Goal: Obtain resource: Obtain resource

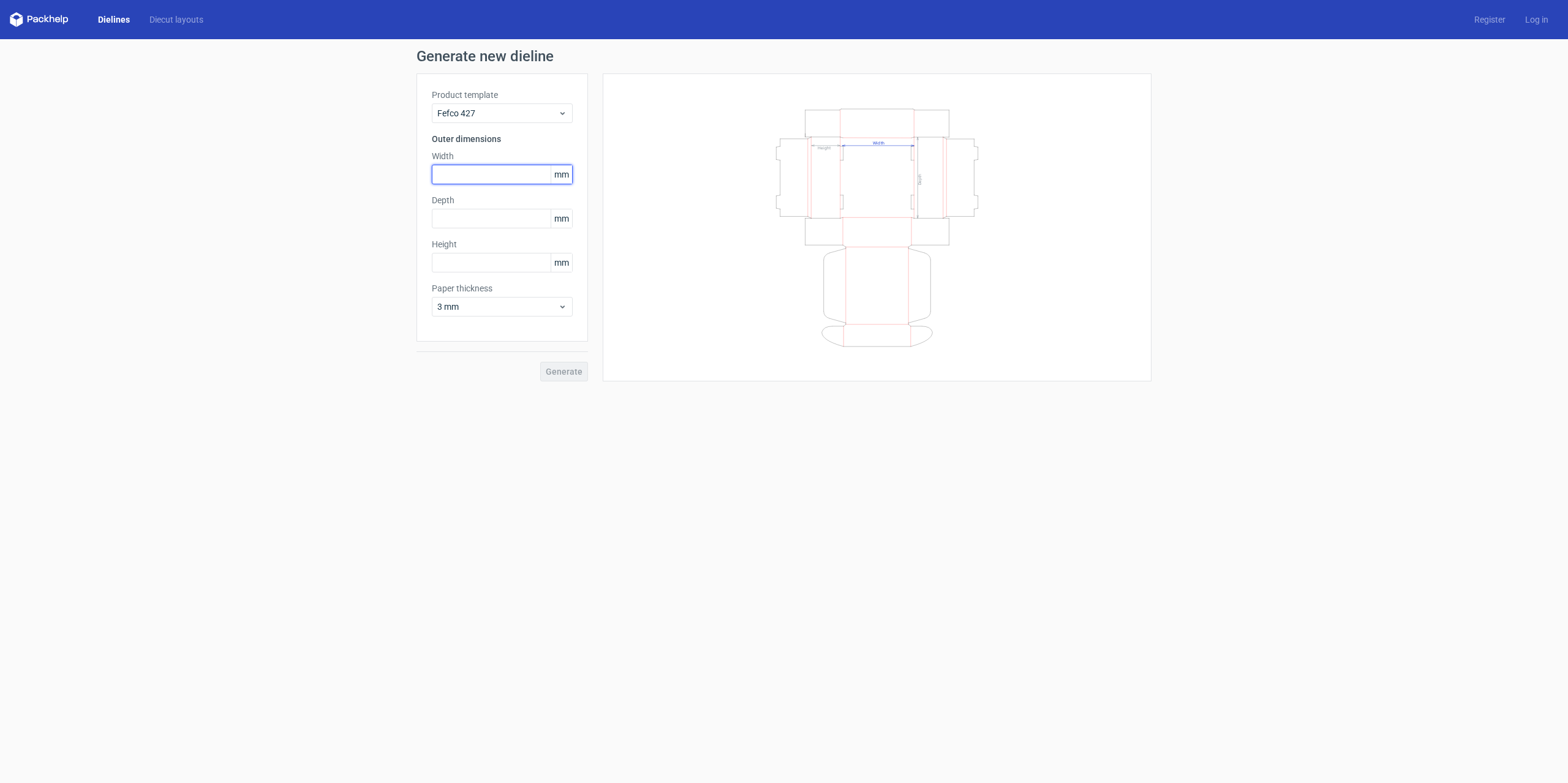
click at [526, 173] on input "text" at bounding box center [502, 174] width 141 height 20
type input "200"
type input "70"
click at [557, 376] on span "Generate" at bounding box center [564, 372] width 37 height 9
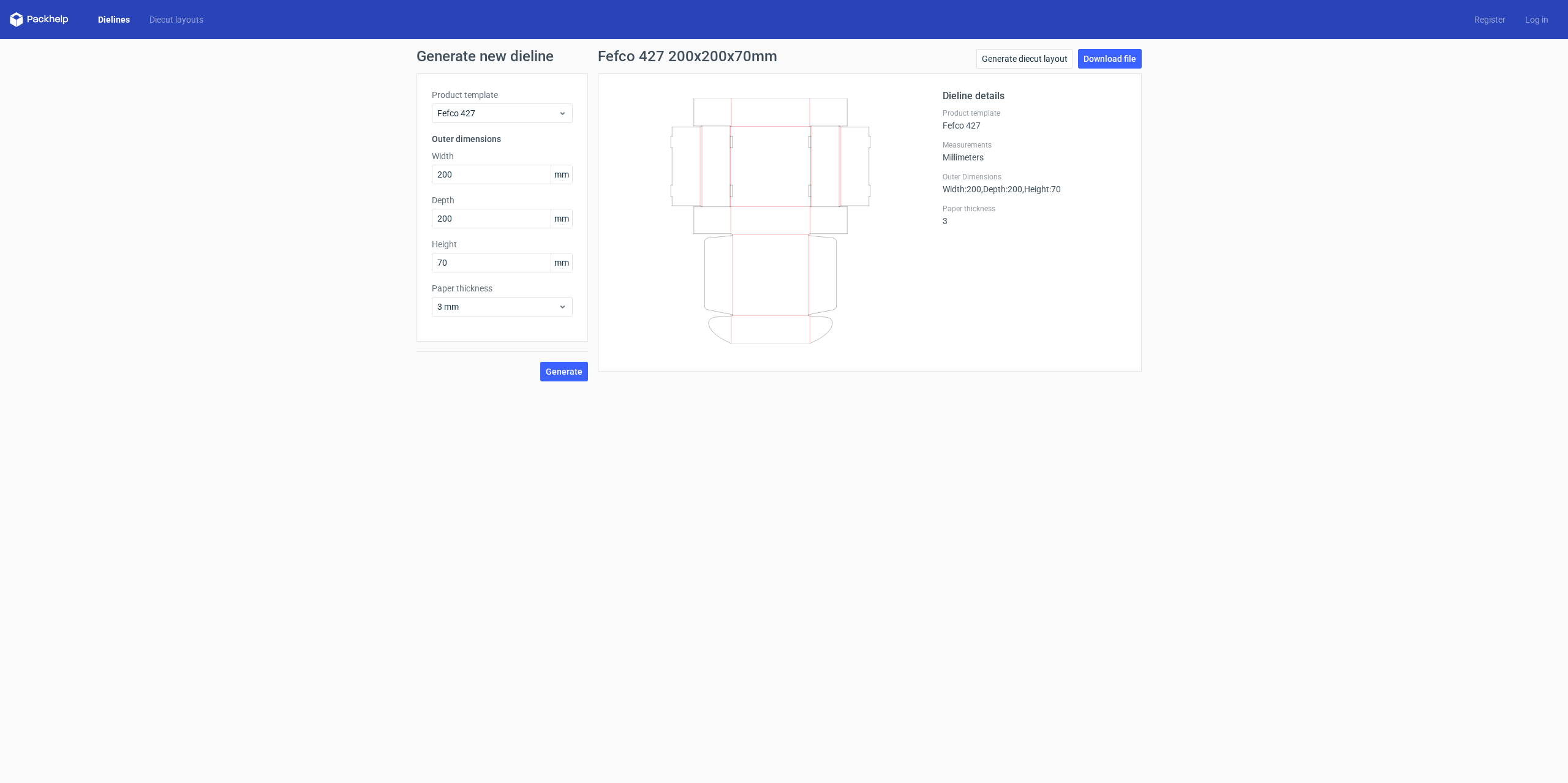
drag, startPoint x: 642, startPoint y: 78, endPoint x: 838, endPoint y: 317, distance: 309.1
click at [870, 334] on div "Dieline details Product template Fefco 427 Measurements Millimeters Outer Dimen…" at bounding box center [869, 222] width 544 height 298
click at [775, 178] on icon at bounding box center [770, 221] width 296 height 245
drag, startPoint x: 768, startPoint y: 111, endPoint x: 768, endPoint y: 134, distance: 23.0
click at [768, 134] on icon at bounding box center [770, 221] width 296 height 245
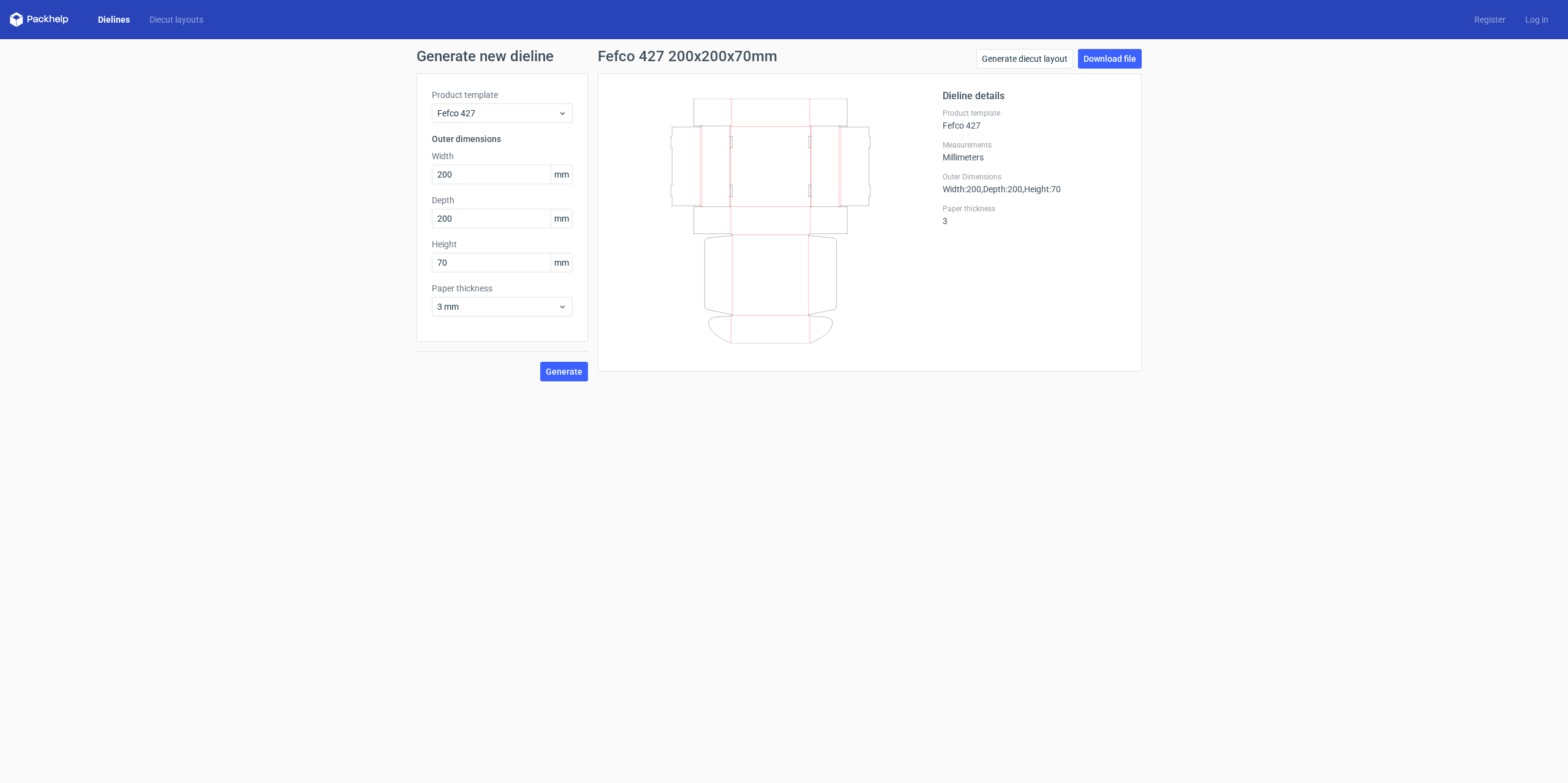
click at [762, 138] on icon at bounding box center [770, 221] width 296 height 245
drag, startPoint x: 762, startPoint y: 140, endPoint x: 737, endPoint y: 153, distance: 28.2
click at [742, 153] on icon at bounding box center [770, 221] width 296 height 245
drag, startPoint x: 725, startPoint y: 194, endPoint x: 736, endPoint y: 156, distance: 39.6
click at [763, 227] on icon at bounding box center [770, 221] width 296 height 245
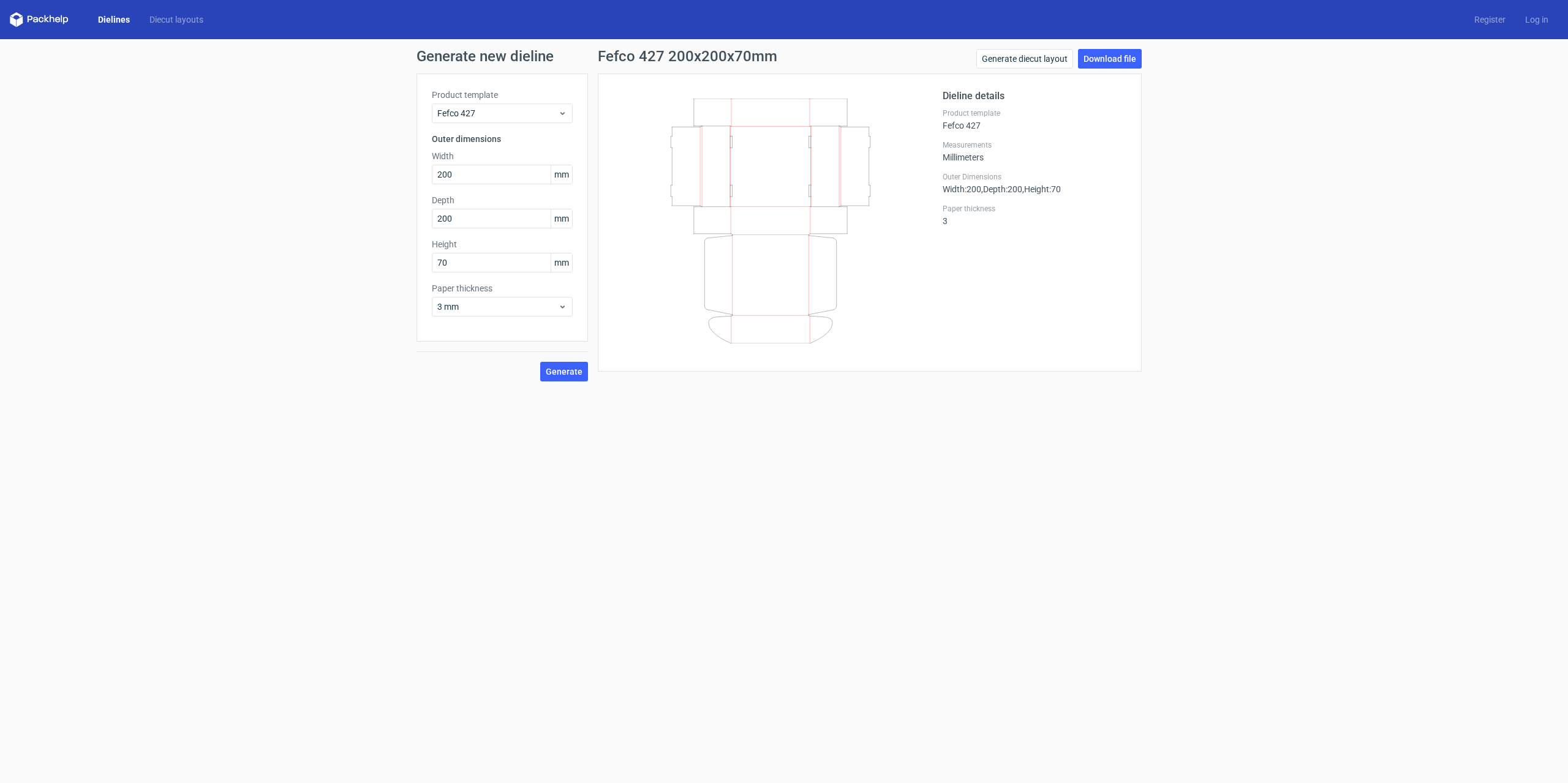
drag, startPoint x: 766, startPoint y: 225, endPoint x: 775, endPoint y: 204, distance: 22.8
click at [775, 236] on icon at bounding box center [770, 221] width 296 height 245
drag, startPoint x: 787, startPoint y: 250, endPoint x: 793, endPoint y: 243, distance: 9.2
click at [791, 253] on icon at bounding box center [770, 221] width 296 height 245
drag, startPoint x: 465, startPoint y: 177, endPoint x: 401, endPoint y: 173, distance: 64.1
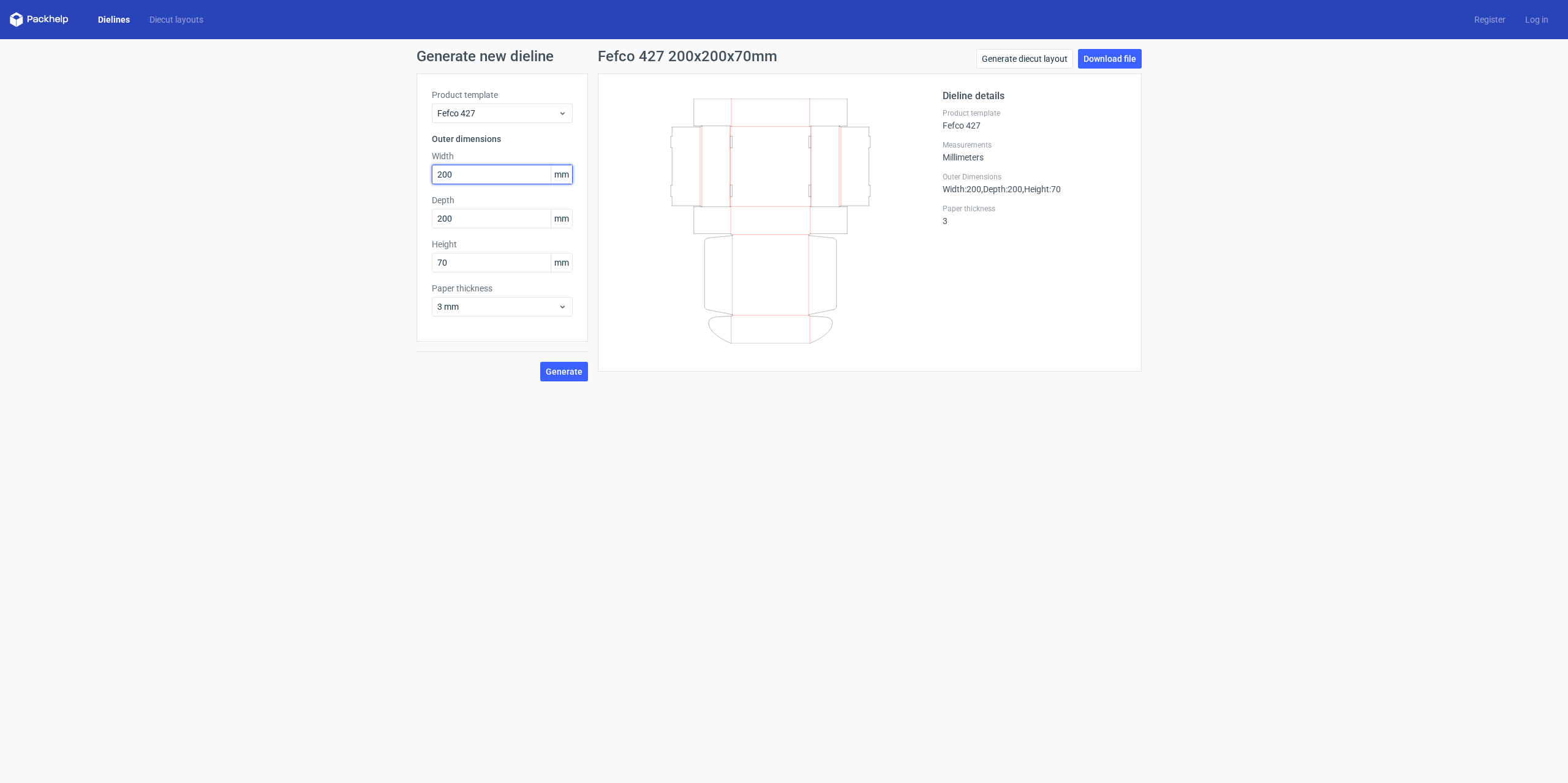
click at [403, 177] on div "Generate new dieline Product template Fefco 427 Outer dimensions Width 200 mm D…" at bounding box center [784, 215] width 1568 height 352
type input "150"
click at [555, 370] on span "Generate" at bounding box center [564, 372] width 37 height 9
drag, startPoint x: 451, startPoint y: 175, endPoint x: 416, endPoint y: 175, distance: 35.0
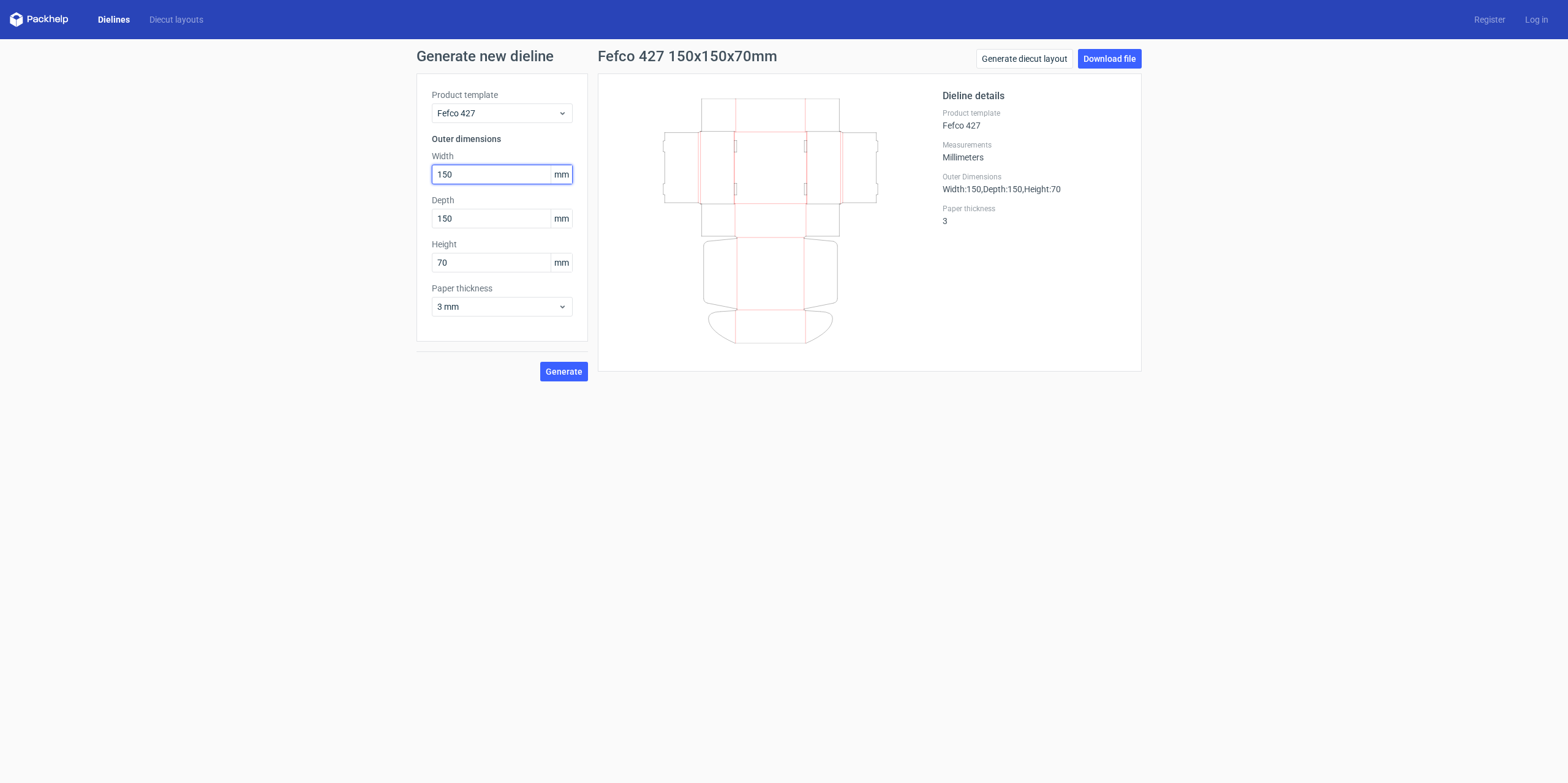
click at [416, 175] on div "Generate new dieline Product template Fefco 427 Outer dimensions Width 150 mm D…" at bounding box center [784, 215] width 1568 height 352
type input "170"
drag, startPoint x: 452, startPoint y: 264, endPoint x: 410, endPoint y: 265, distance: 42.0
click at [410, 265] on div "Generate new dieline Product template Fefco 427 Outer dimensions Width 170 mm D…" at bounding box center [784, 215] width 1568 height 352
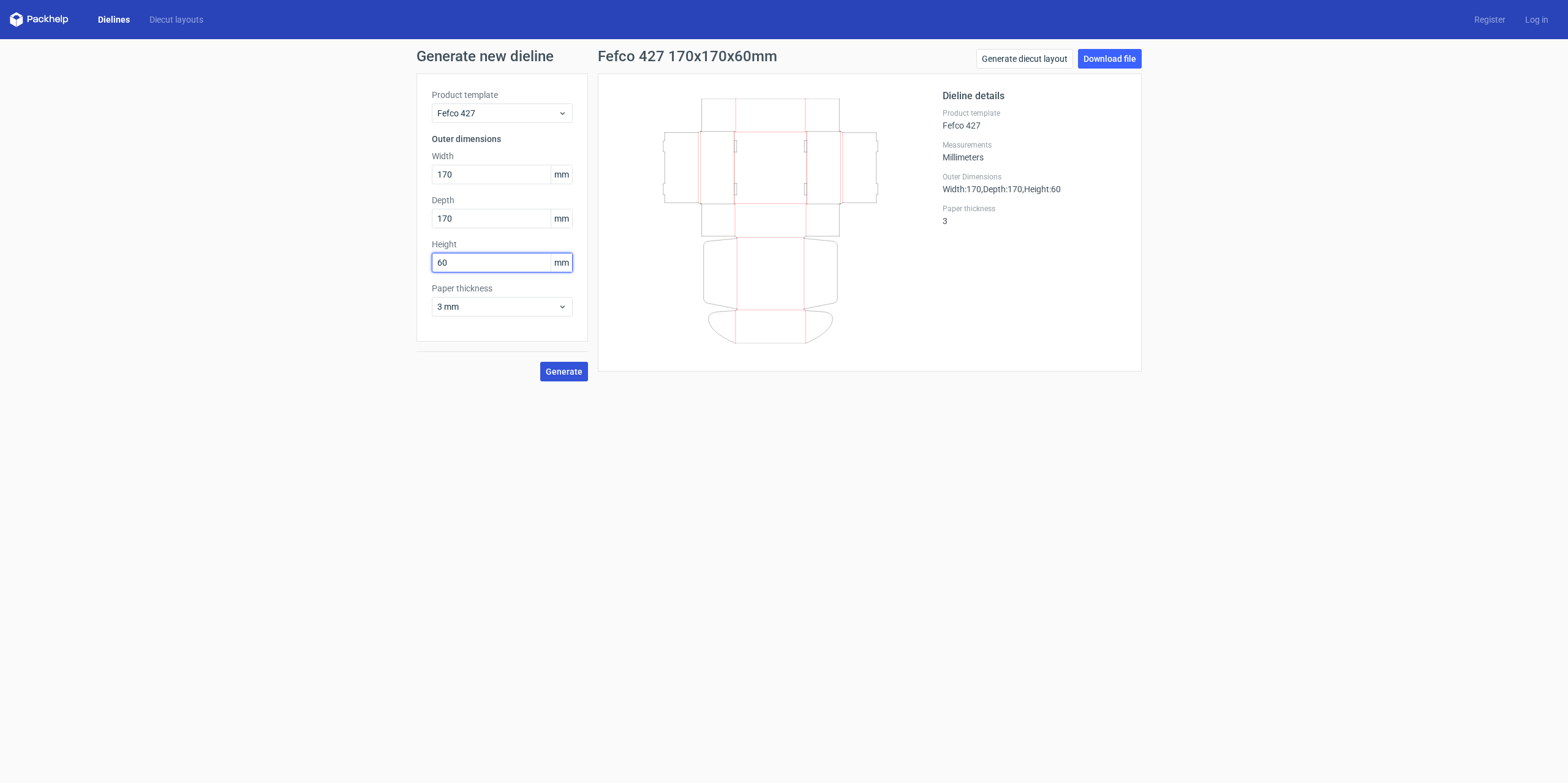
type input "60"
click at [576, 374] on span "Generate" at bounding box center [564, 372] width 37 height 9
drag, startPoint x: 453, startPoint y: 171, endPoint x: 401, endPoint y: 187, distance: 54.4
click at [401, 187] on div "Generate new dieline Product template Fefco 427 Outer dimensions Width 170 mm D…" at bounding box center [784, 215] width 1568 height 352
type input "200"
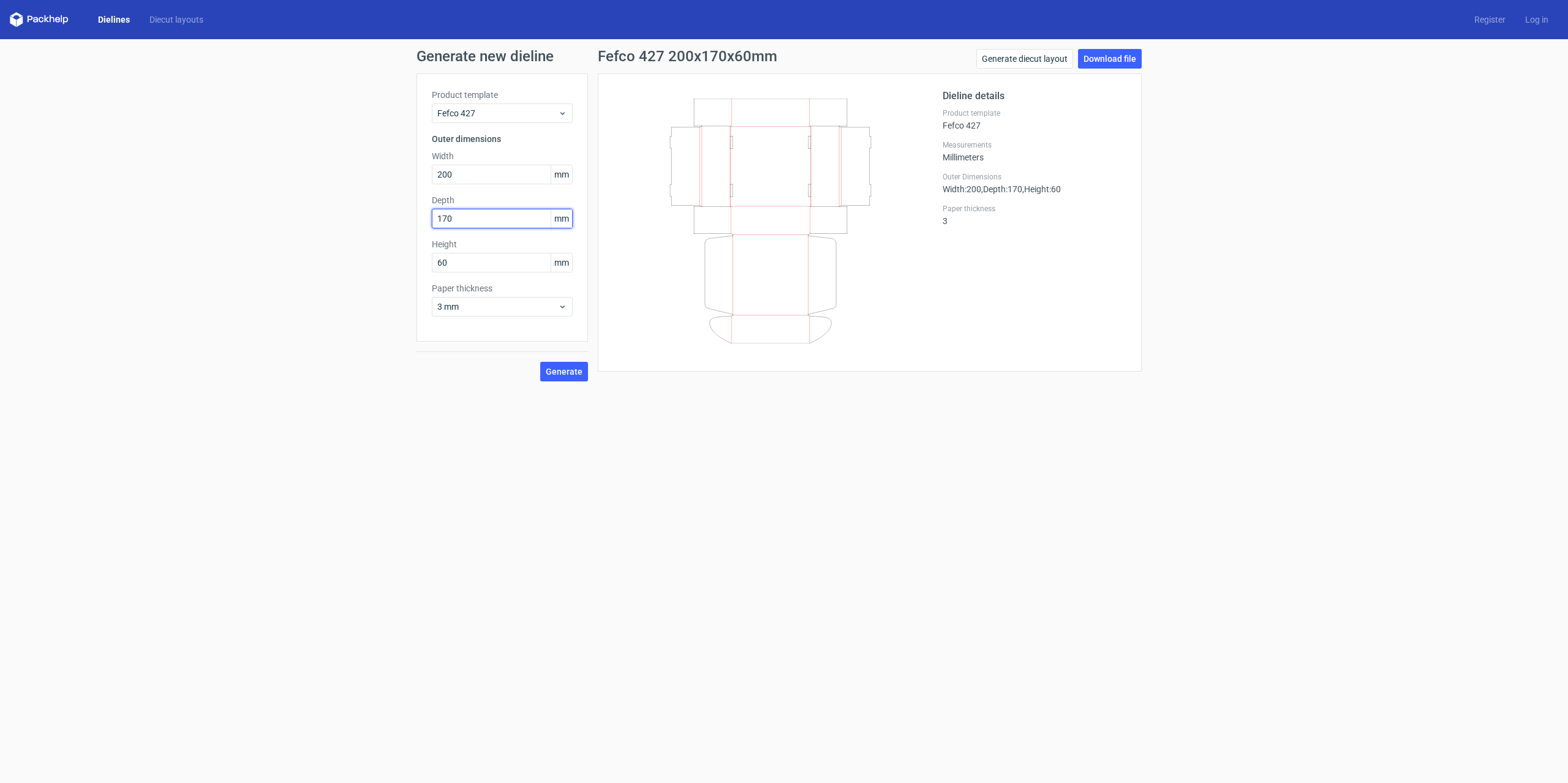
drag, startPoint x: 453, startPoint y: 217, endPoint x: 399, endPoint y: 227, distance: 54.9
click at [399, 227] on div "Generate new dieline Product template Fefco 427 Outer dimensions Width 200 mm D…" at bounding box center [784, 215] width 1568 height 352
type input "200"
click at [459, 264] on input "60" at bounding box center [502, 263] width 141 height 20
drag, startPoint x: 452, startPoint y: 264, endPoint x: 430, endPoint y: 264, distance: 22.0
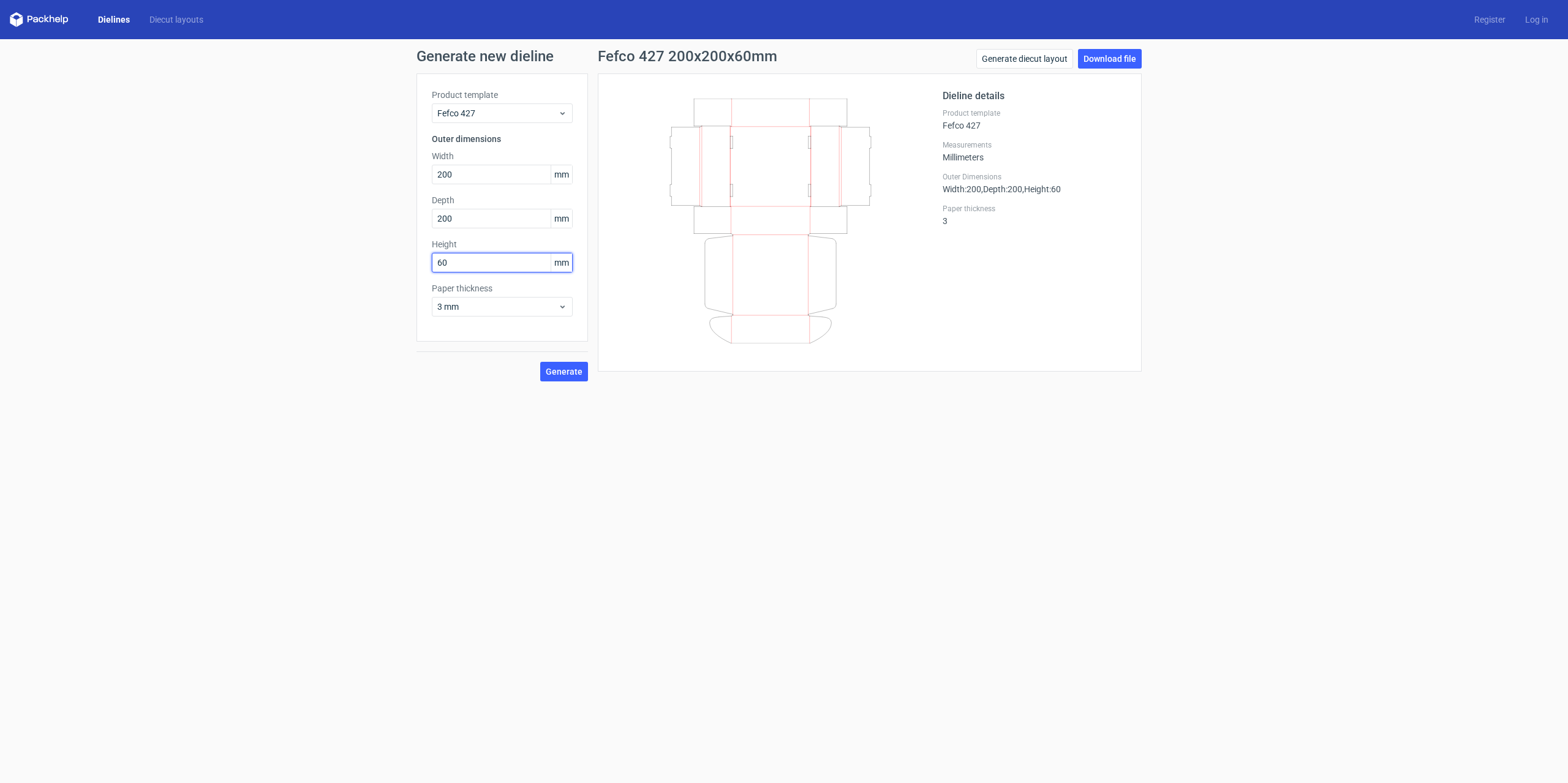
click at [430, 264] on div "Product template Fefco 427 Outer dimensions Width 200 mm Depth 200 mm Height 60…" at bounding box center [501, 207] width 171 height 268
type input "50"
click at [461, 224] on input "200" at bounding box center [502, 218] width 141 height 20
drag, startPoint x: 467, startPoint y: 175, endPoint x: 386, endPoint y: 183, distance: 81.4
click at [386, 183] on div "Generate new dieline Product template Fefco 427 Outer dimensions Width 200 mm D…" at bounding box center [784, 215] width 1568 height 352
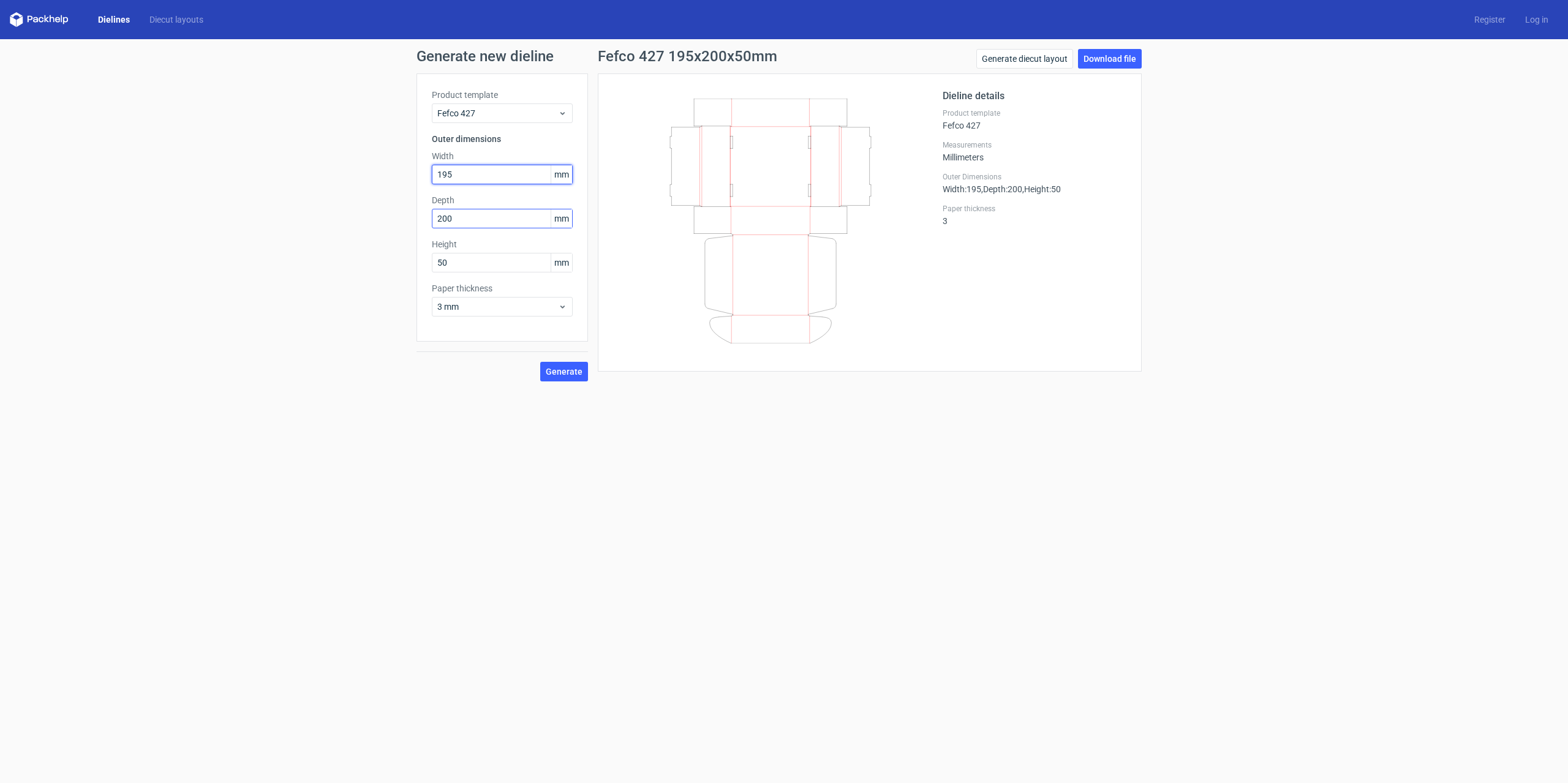
type input "195"
drag, startPoint x: 476, startPoint y: 214, endPoint x: 404, endPoint y: 232, distance: 74.2
click at [404, 232] on div "Generate new dieline Product template Fefco 427 Outer dimensions Width 195 mm D…" at bounding box center [784, 215] width 1568 height 352
type input "195"
click at [454, 263] on input "50" at bounding box center [502, 263] width 141 height 20
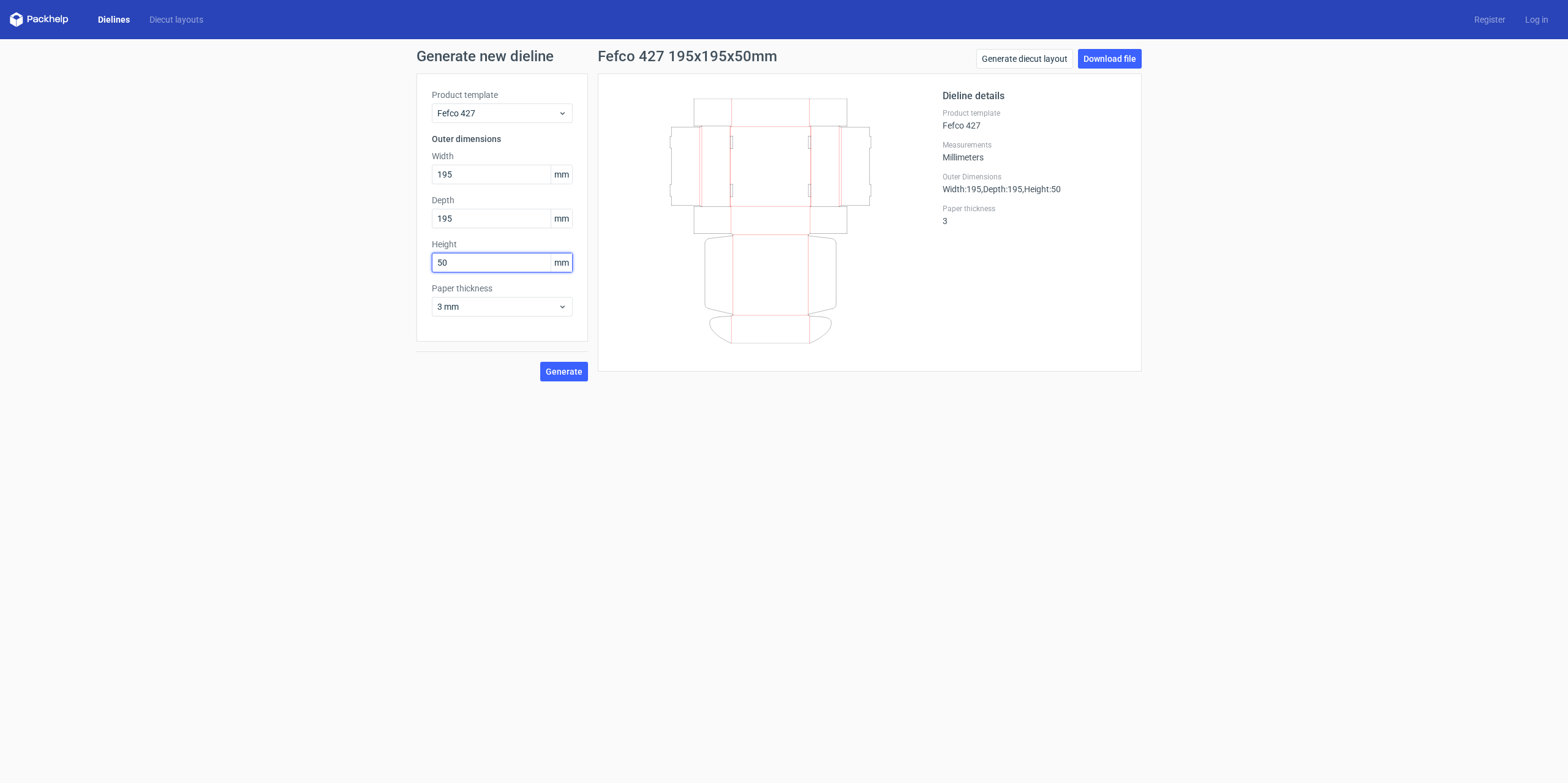
drag, startPoint x: 454, startPoint y: 260, endPoint x: 426, endPoint y: 268, distance: 29.1
click at [426, 268] on div "Product template Fefco 427 Outer dimensions Width 195 mm Depth 195 mm Height 50…" at bounding box center [501, 207] width 171 height 268
drag, startPoint x: 451, startPoint y: 260, endPoint x: 436, endPoint y: 260, distance: 15.0
click at [436, 260] on input "49" at bounding box center [502, 263] width 141 height 20
click at [463, 259] on input "40" at bounding box center [502, 263] width 141 height 20
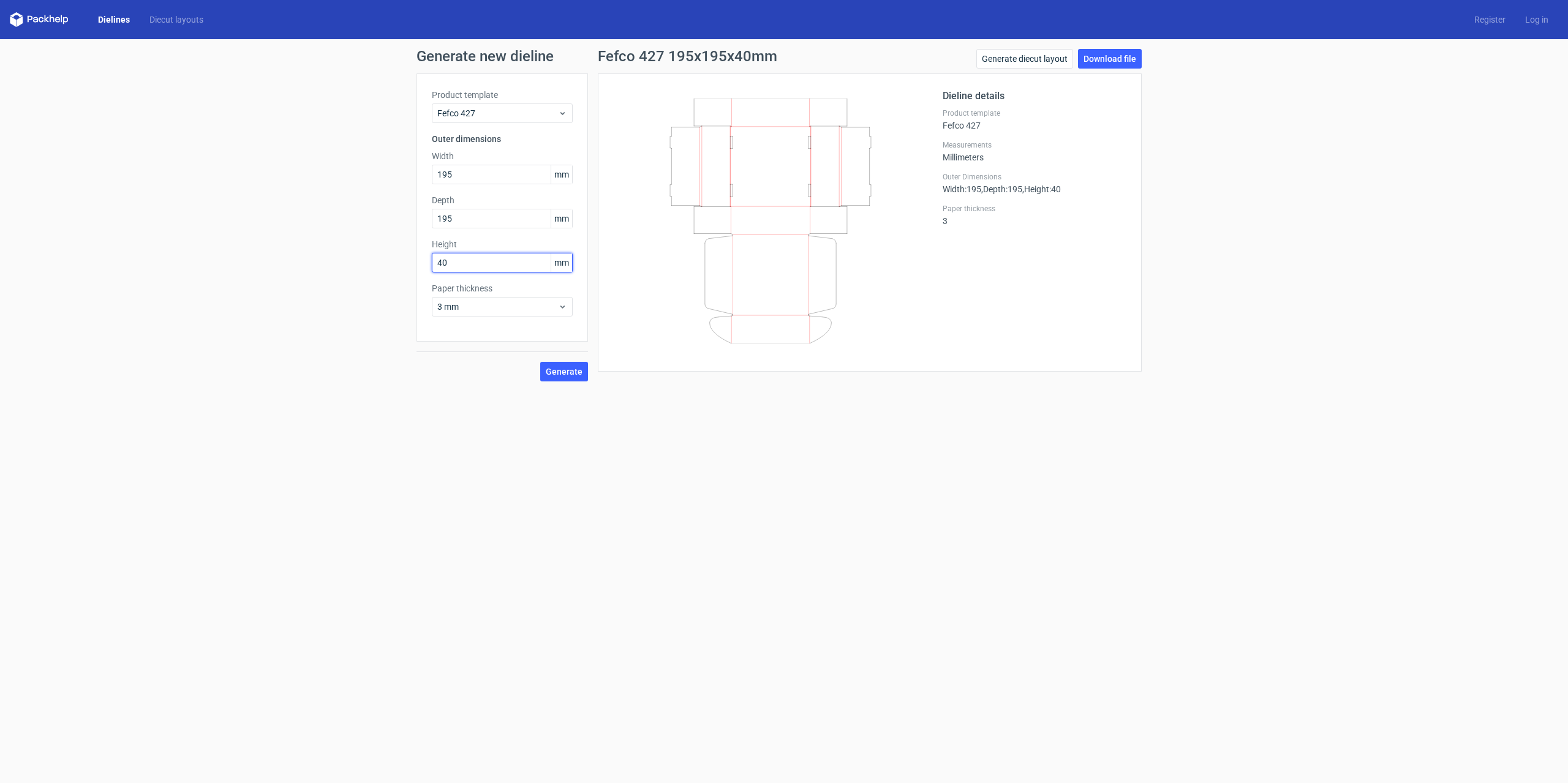
drag, startPoint x: 457, startPoint y: 264, endPoint x: 394, endPoint y: 268, distance: 63.1
click at [395, 268] on div "Generate new dieline Product template Fefco 427 Outer dimensions Width 195 mm D…" at bounding box center [784, 215] width 1568 height 352
type input "45"
click at [459, 221] on input "195" at bounding box center [502, 218] width 141 height 20
click at [575, 373] on span "Generate" at bounding box center [564, 372] width 37 height 9
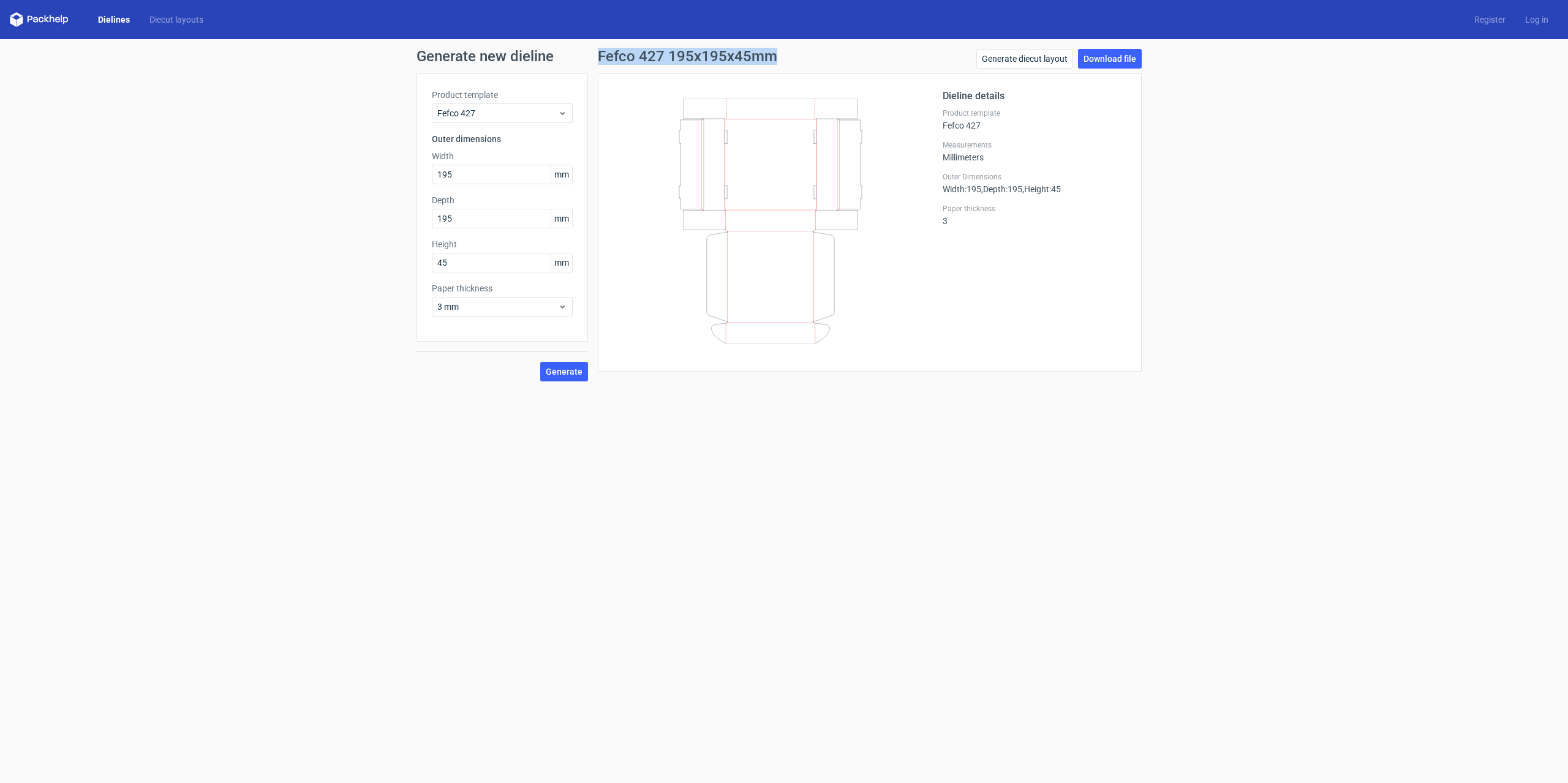
drag, startPoint x: 599, startPoint y: 56, endPoint x: 786, endPoint y: 56, distance: 187.0
click at [786, 56] on div "Fefco 427 195x195x45mm Generate diecut layout Download file" at bounding box center [869, 61] width 544 height 24
copy h1 "Fefco 427 195x195x45mm"
click at [1115, 59] on link "Download file" at bounding box center [1110, 59] width 64 height 20
click at [1053, 61] on link "Generate diecut layout" at bounding box center [1024, 59] width 96 height 20
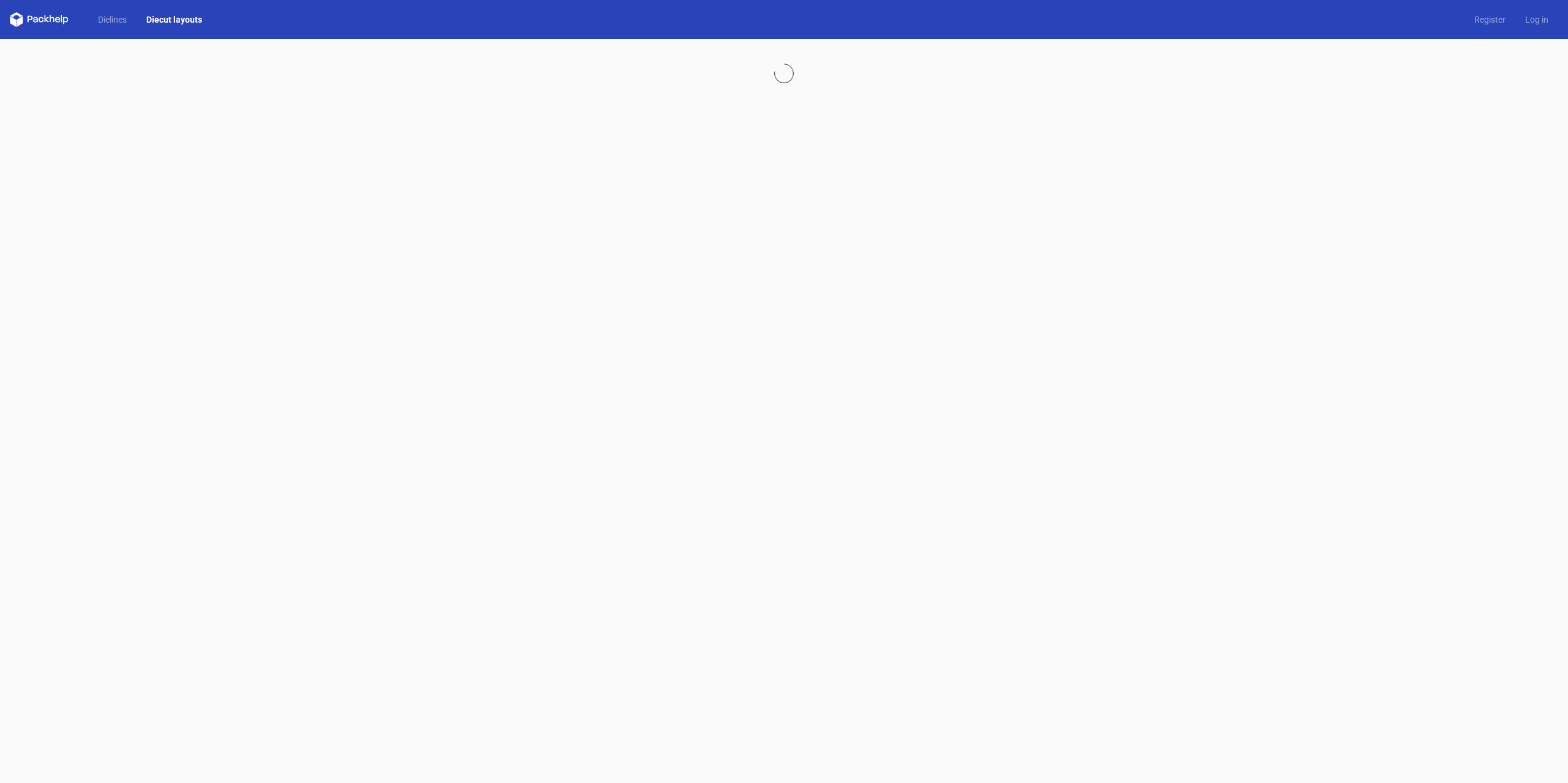
click at [819, 145] on div at bounding box center [784, 412] width 1568 height 744
click at [1501, 16] on link "Register" at bounding box center [1490, 20] width 51 height 12
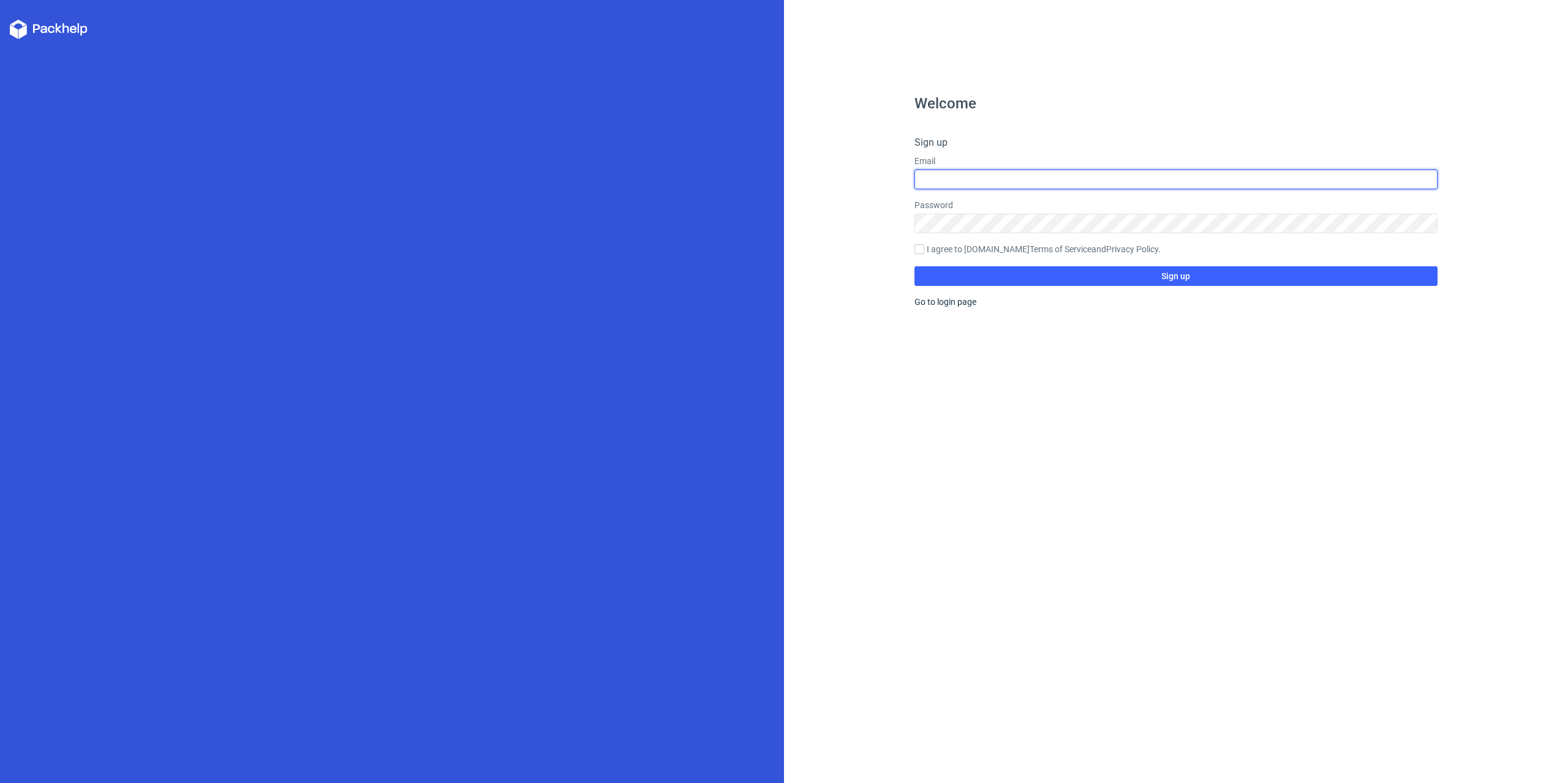
click at [997, 184] on input "text" at bounding box center [1176, 179] width 522 height 20
click at [996, 182] on input "text" at bounding box center [1176, 179] width 522 height 20
click at [995, 182] on input "text" at bounding box center [1176, 179] width 522 height 20
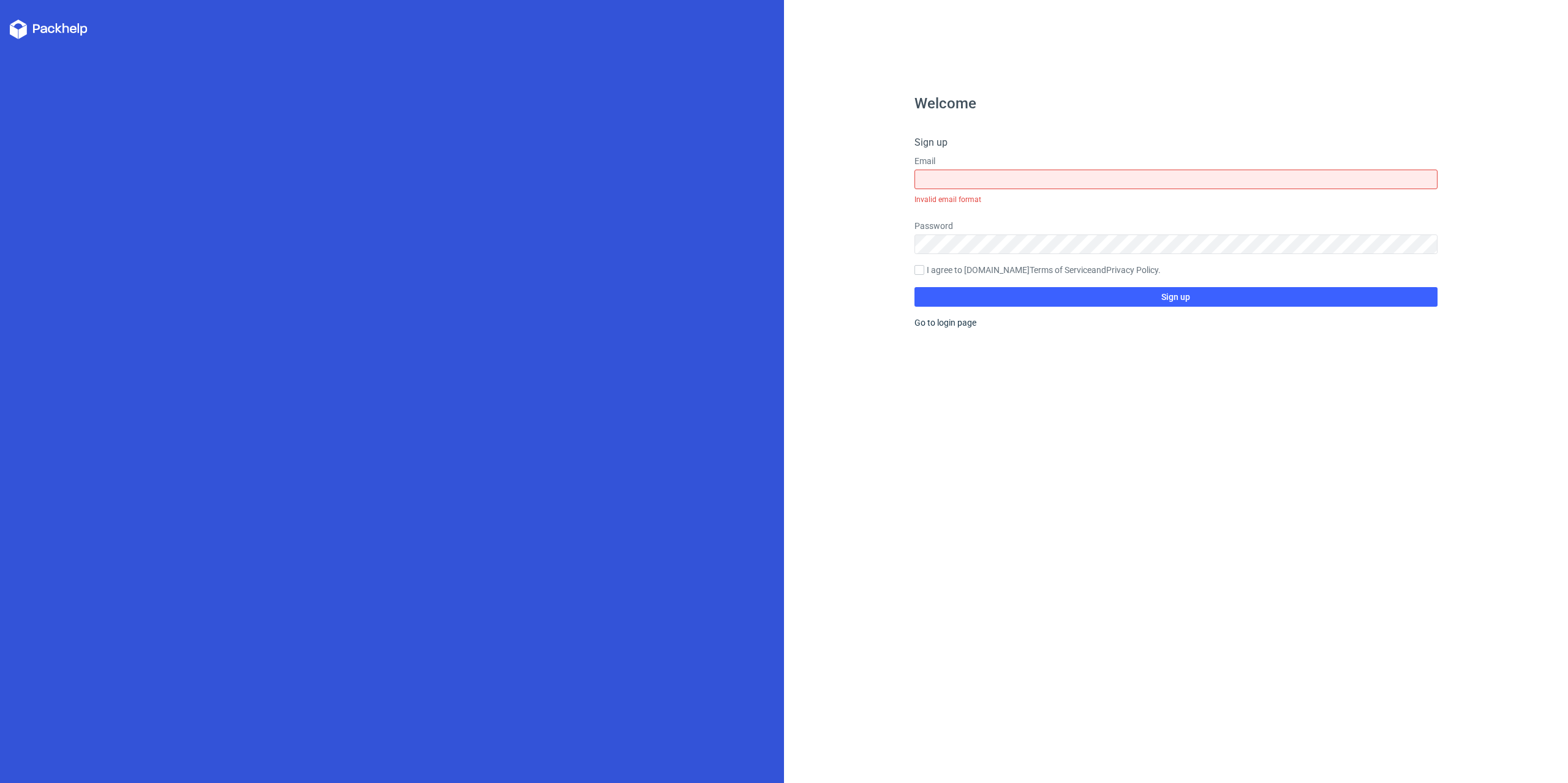
click at [741, 414] on div at bounding box center [392, 391] width 784 height 783
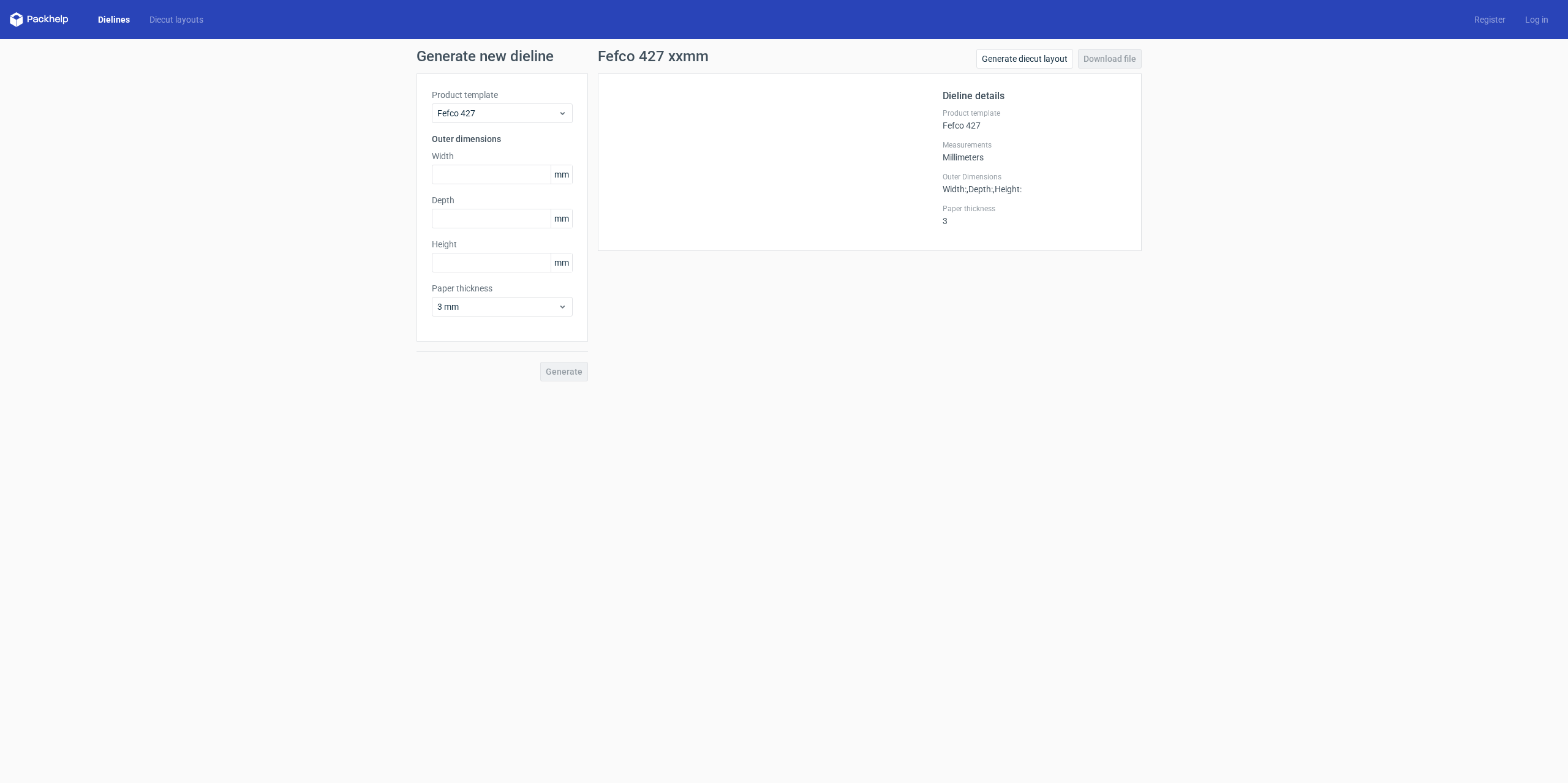
drag, startPoint x: 722, startPoint y: 153, endPoint x: 735, endPoint y: 230, distance: 78.1
click at [735, 230] on div at bounding box center [778, 162] width 330 height 147
drag, startPoint x: 747, startPoint y: 198, endPoint x: 763, endPoint y: 186, distance: 20.0
click at [750, 220] on div at bounding box center [778, 162] width 330 height 147
click at [847, 206] on div at bounding box center [778, 162] width 330 height 147
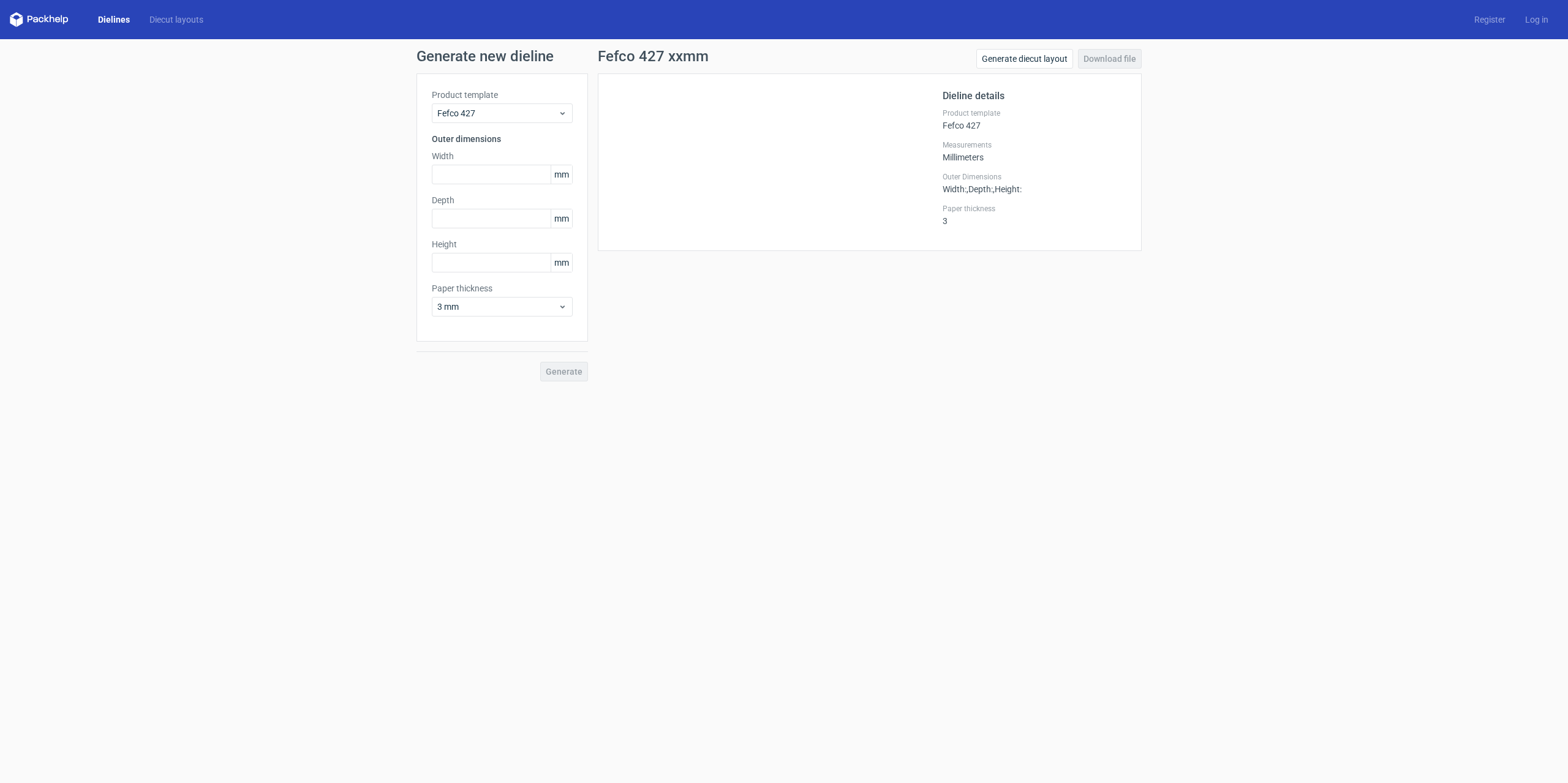
click at [1097, 57] on div "Generate diecut layout Download file" at bounding box center [1059, 61] width 165 height 24
click at [811, 237] on div "Dieline details Product template Fefco 427 Measurements Millimeters Outer Dimen…" at bounding box center [869, 162] width 544 height 177
click at [549, 376] on div "Generate" at bounding box center [501, 362] width 171 height 40
click at [710, 358] on div "Fefco 427 xxmm Generate diecut layout Download file Dieline details Product tem…" at bounding box center [870, 215] width 563 height 332
click at [711, 352] on div "Fefco 427 xxmm Generate diecut layout Download file Dieline details Product tem…" at bounding box center [870, 215] width 563 height 332
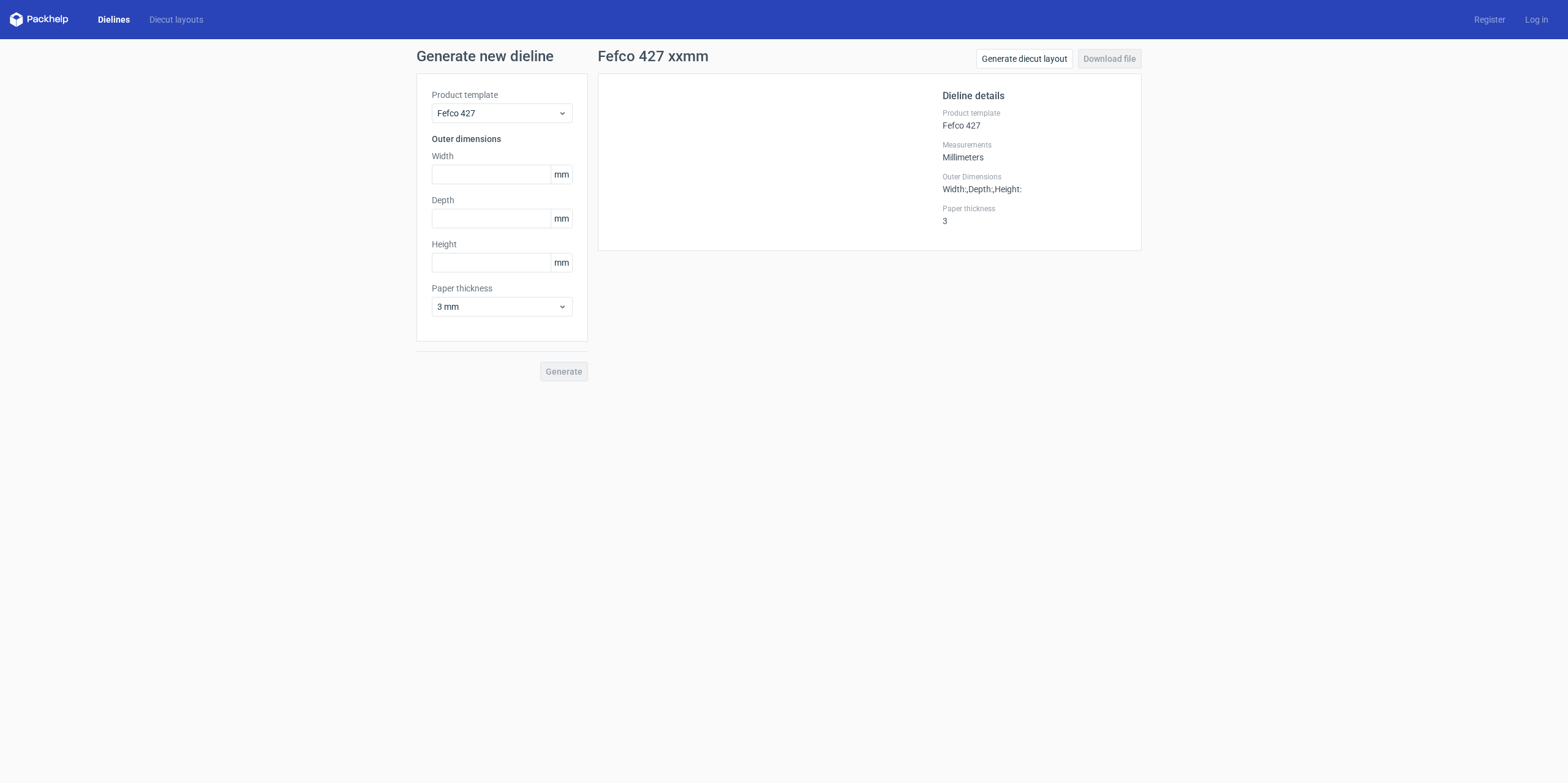
click at [711, 352] on div "Fefco 427 xxmm Generate diecut layout Download file Dieline details Product tem…" at bounding box center [870, 215] width 563 height 332
click at [711, 350] on div "Fefco 427 xxmm Generate diecut layout Download file Dieline details Product tem…" at bounding box center [870, 215] width 563 height 332
click at [516, 174] on input "text" at bounding box center [502, 174] width 141 height 20
drag, startPoint x: 548, startPoint y: 569, endPoint x: 516, endPoint y: 580, distance: 33.8
click at [524, 578] on form "Generate new dieline Product template Fefco 427 Outer dimensions Width mm Depth…" at bounding box center [784, 412] width 1568 height 744
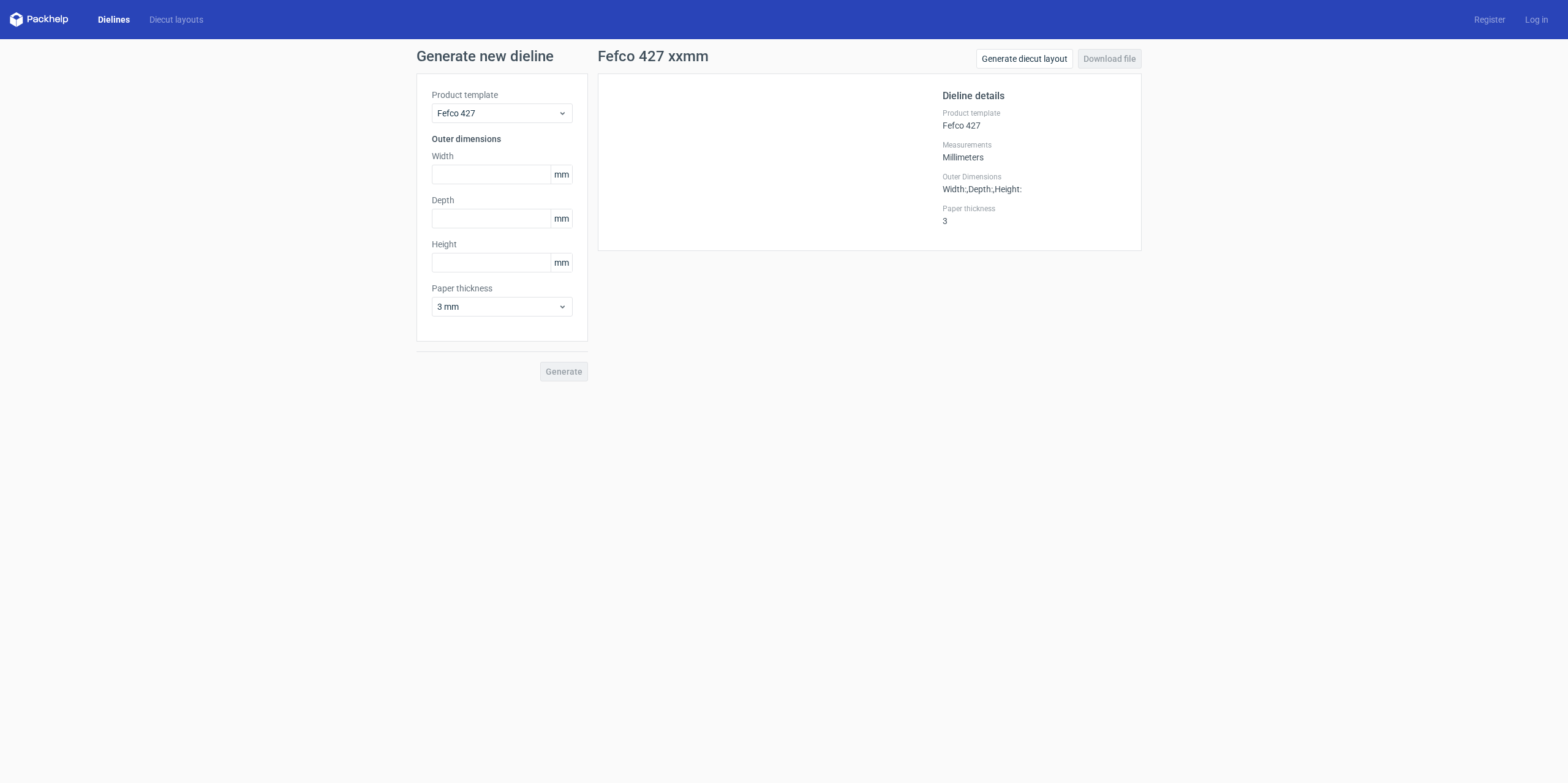
click at [1223, 405] on form "Generate new dieline Product template Fefco 427 Outer dimensions Width mm Depth…" at bounding box center [784, 412] width 1568 height 744
click at [461, 172] on input "text" at bounding box center [502, 174] width 141 height 20
click at [518, 266] on input "text" at bounding box center [502, 263] width 141 height 20
type input "70"
click at [531, 169] on input "text" at bounding box center [502, 174] width 141 height 20
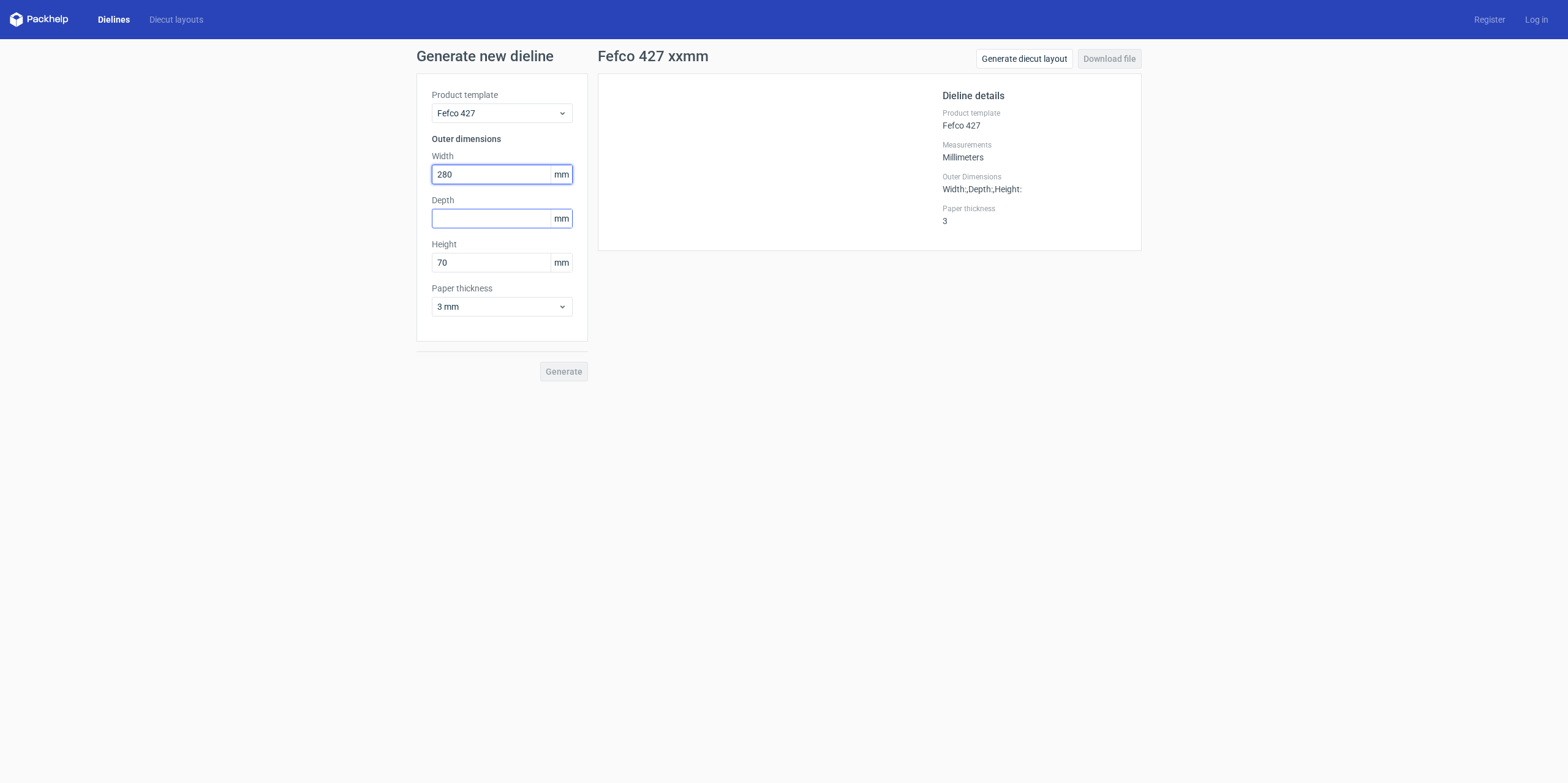
type input "280"
click at [516, 216] on input "text" at bounding box center [502, 218] width 141 height 20
click at [507, 263] on input "70" at bounding box center [502, 263] width 141 height 20
click at [515, 221] on input "text" at bounding box center [502, 218] width 141 height 20
type input "200"
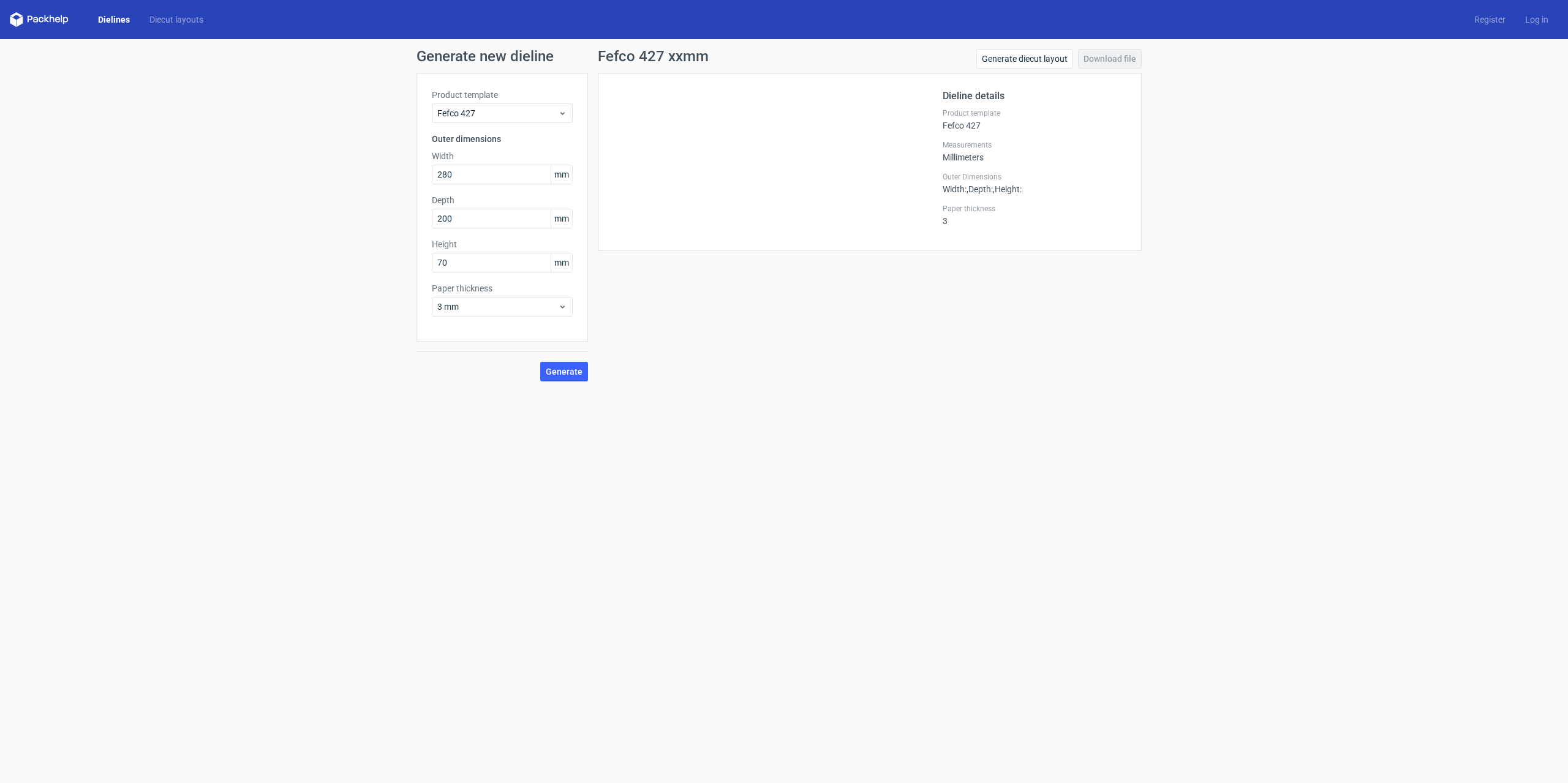
click at [662, 355] on div "Fefco 427 xxmm Generate diecut layout Download file Dieline details Product tem…" at bounding box center [870, 215] width 563 height 332
click at [490, 213] on input "200" at bounding box center [502, 218] width 141 height 20
click at [497, 171] on input "280" at bounding box center [502, 174] width 141 height 20
click at [548, 370] on span "Generate" at bounding box center [564, 372] width 37 height 9
drag, startPoint x: 786, startPoint y: 60, endPoint x: 596, endPoint y: 61, distance: 190.0
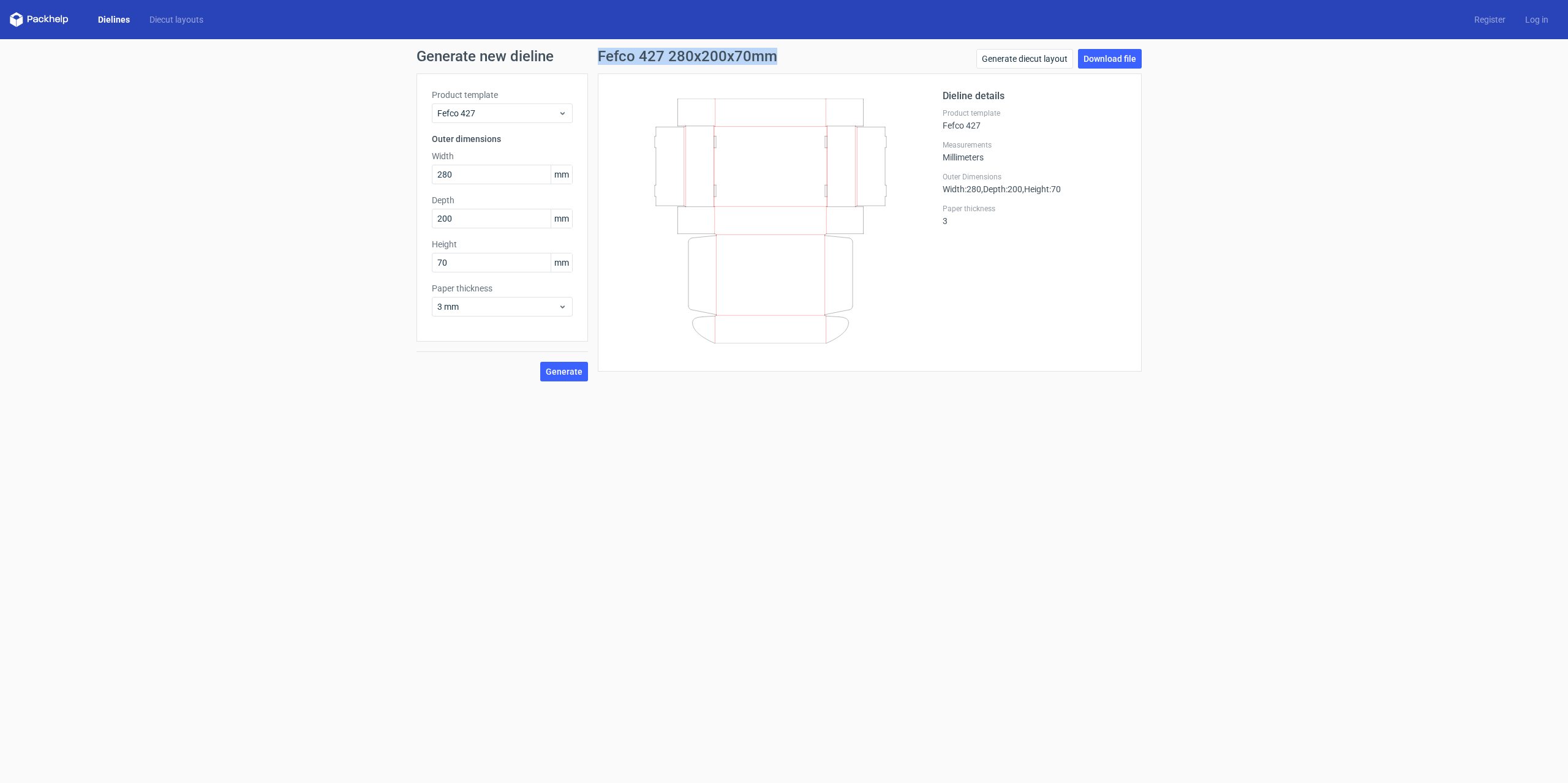
click at [596, 61] on div "Fefco 427 280x200x70mm Generate diecut layout Download file Dieline details Pro…" at bounding box center [870, 215] width 563 height 332
copy h1 "Fefco 427 280x200x70mm"
click at [1120, 54] on link "Download file" at bounding box center [1110, 59] width 64 height 20
